Goal: Information Seeking & Learning: Check status

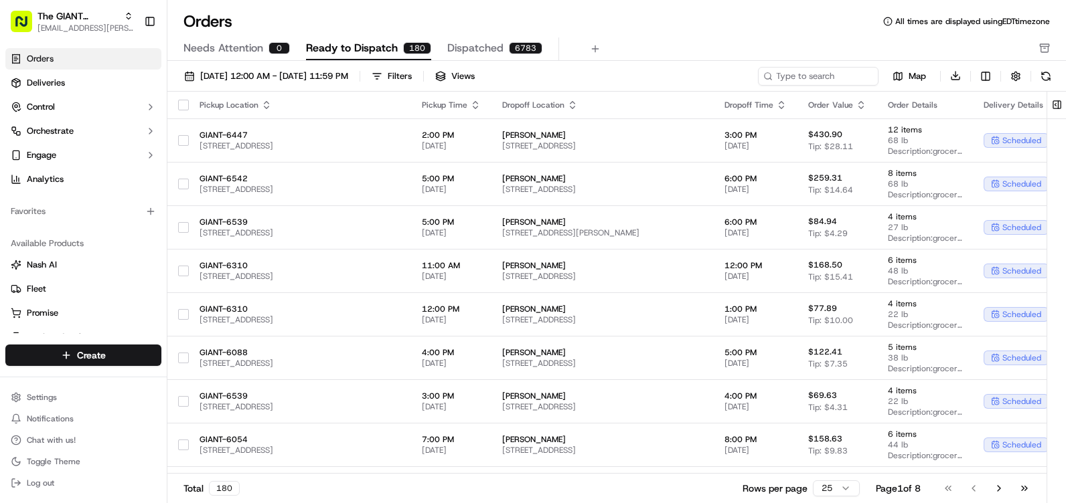
click at [412, 79] on div "Filters" at bounding box center [400, 76] width 24 height 12
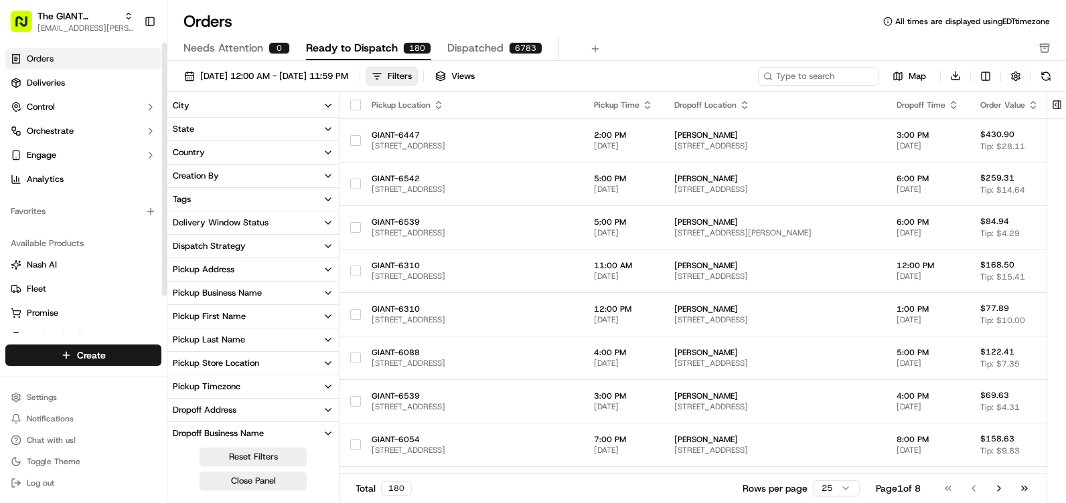
click at [224, 105] on button "City" at bounding box center [252, 105] width 171 height 23
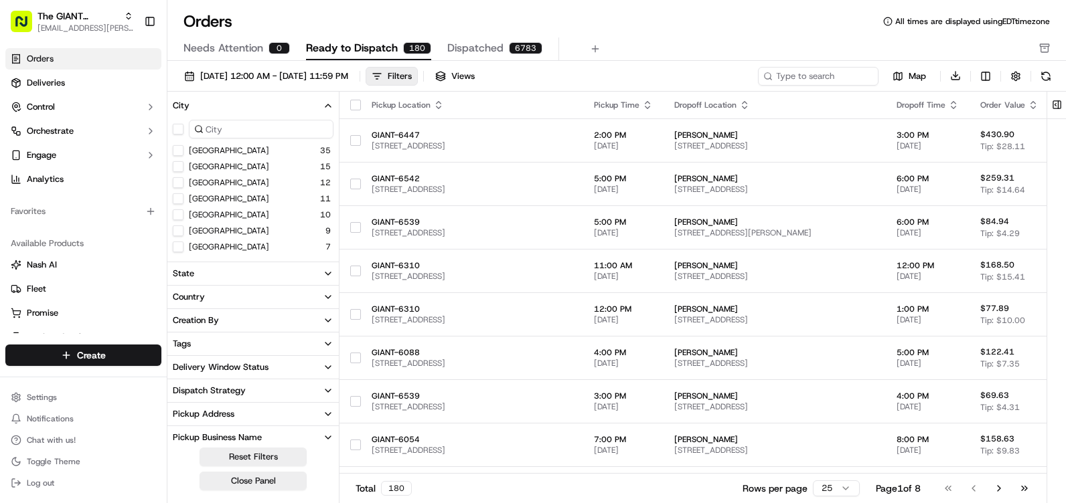
click at [218, 137] on input at bounding box center [261, 129] width 145 height 19
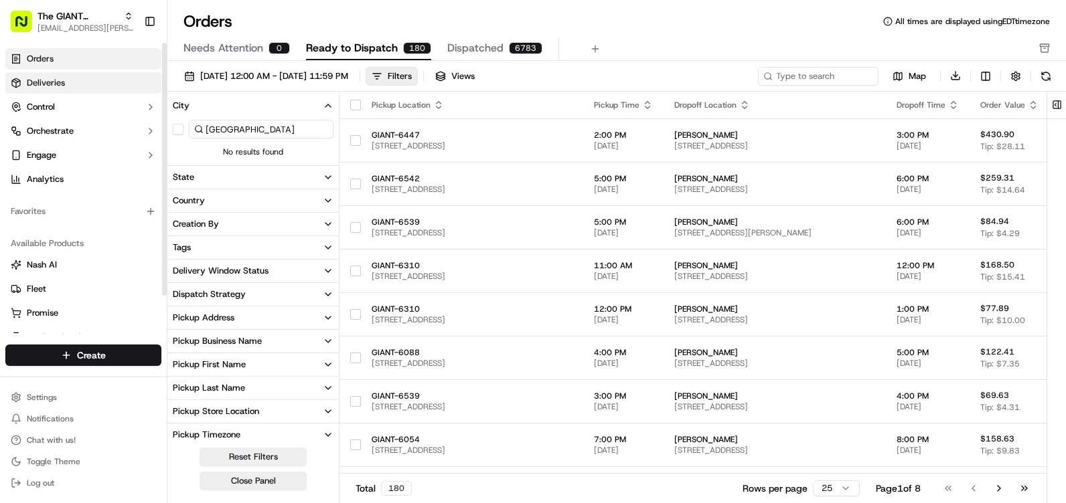
type input "[GEOGRAPHIC_DATA]"
click at [116, 88] on link "Deliveries" at bounding box center [83, 82] width 156 height 21
